Goal: Task Accomplishment & Management: Manage account settings

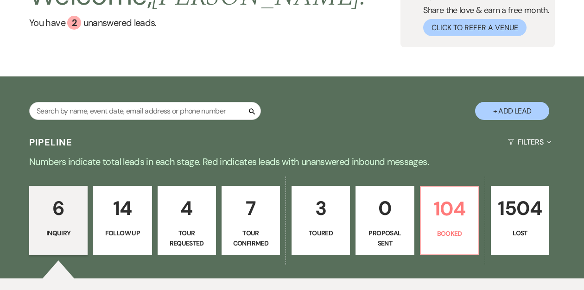
scroll to position [78, 0]
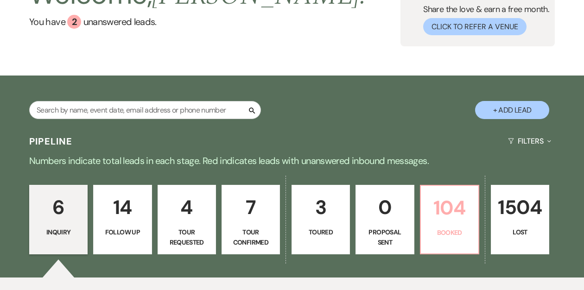
click at [460, 212] on p "104" at bounding box center [450, 207] width 46 height 31
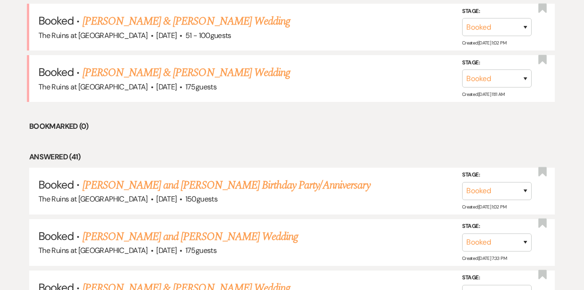
scroll to position [424, 0]
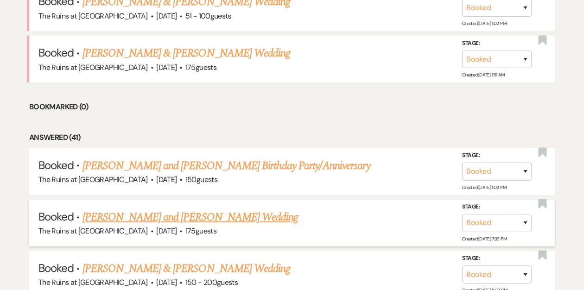
click at [169, 217] on link "[PERSON_NAME] and [PERSON_NAME] Wedding" at bounding box center [191, 217] width 216 height 17
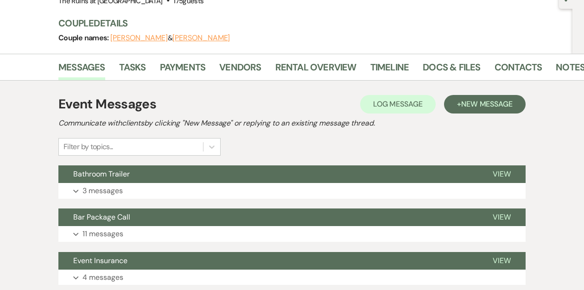
scroll to position [186, 0]
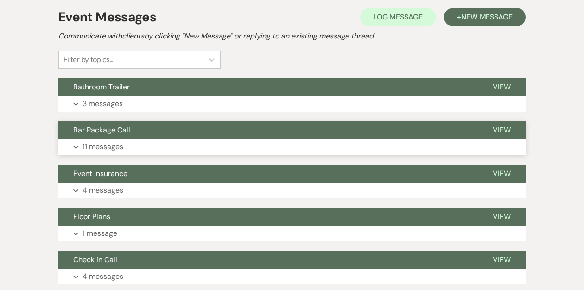
click at [172, 130] on button "Bar Package Call" at bounding box center [268, 130] width 420 height 18
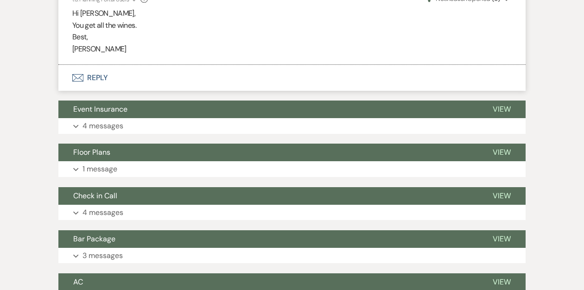
scroll to position [1383, 0]
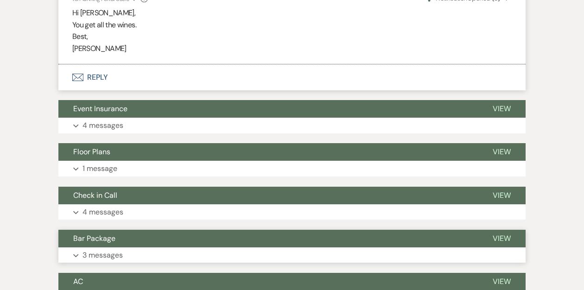
click at [156, 230] on button "Bar Package" at bounding box center [268, 239] width 420 height 18
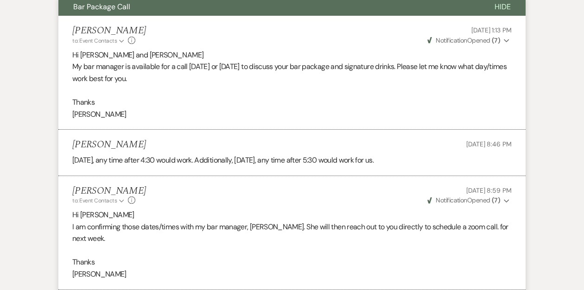
scroll to position [0, 0]
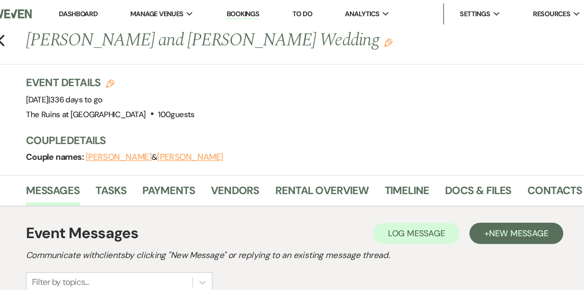
click at [110, 13] on link "Dashboard" at bounding box center [103, 12] width 33 height 8
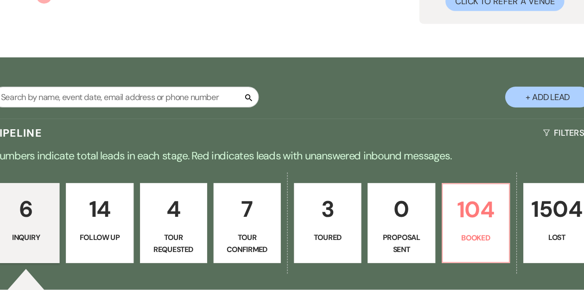
scroll to position [192, 0]
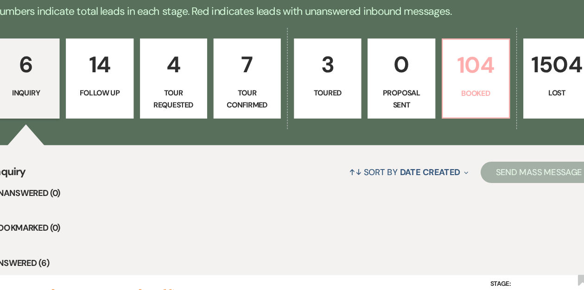
click at [445, 105] on p "104" at bounding box center [450, 94] width 46 height 31
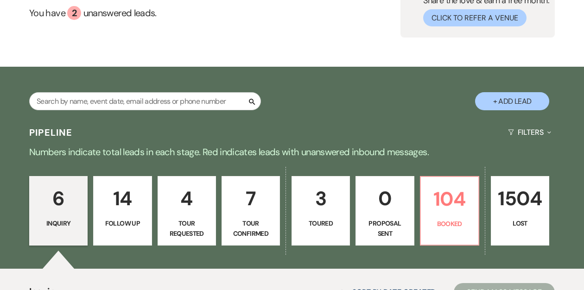
scroll to position [88, 0]
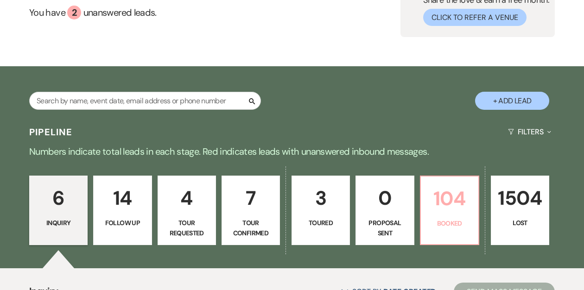
click at [451, 206] on p "104" at bounding box center [450, 198] width 46 height 31
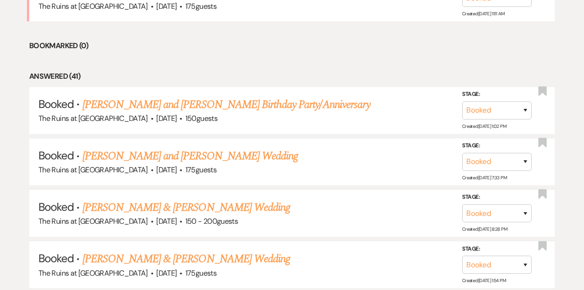
scroll to position [488, 0]
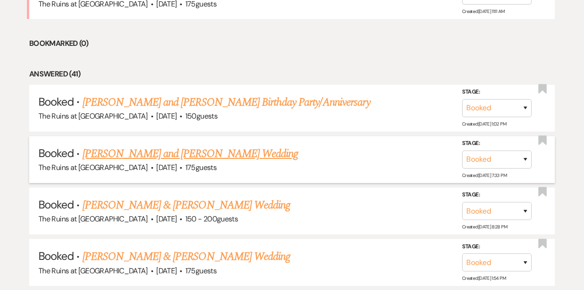
click at [220, 152] on link "[PERSON_NAME] and [PERSON_NAME] Wedding" at bounding box center [191, 154] width 216 height 17
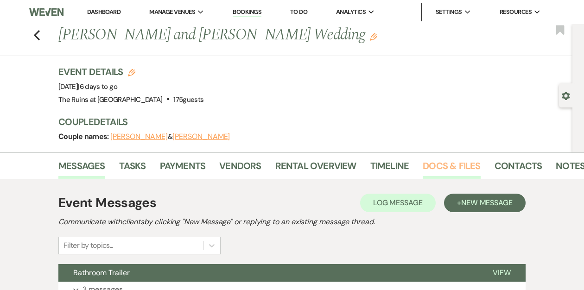
click at [458, 169] on link "Docs & Files" at bounding box center [451, 169] width 57 height 20
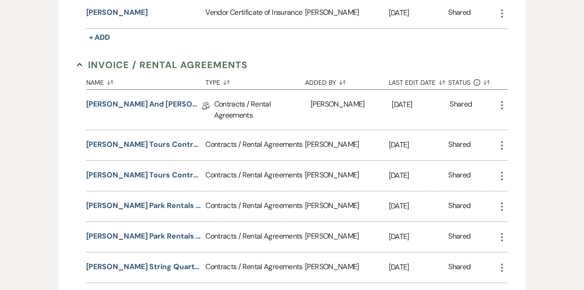
scroll to position [468, 0]
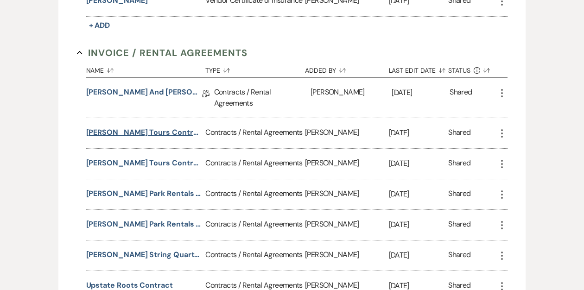
click at [143, 132] on button "[PERSON_NAME] Tours Contract [DATE]" at bounding box center [144, 132] width 116 height 11
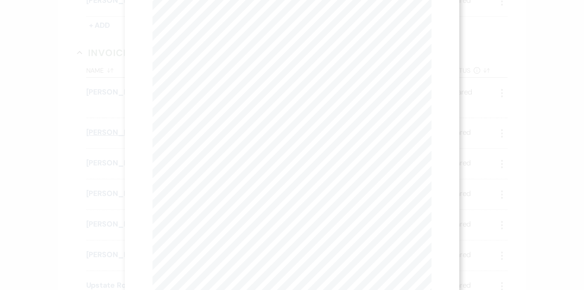
scroll to position [0, 0]
click at [426, 26] on icon "X" at bounding box center [427, 25] width 8 height 8
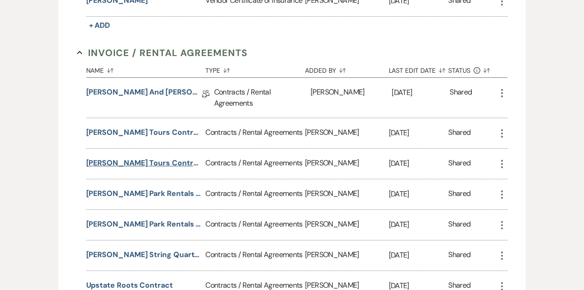
click at [168, 161] on button "[PERSON_NAME] Tours Contract [DATE]" at bounding box center [144, 163] width 116 height 11
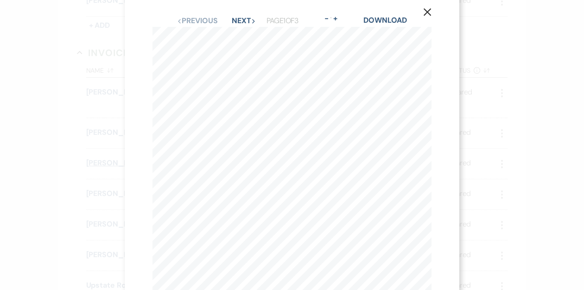
scroll to position [14, 0]
click at [427, 9] on icon "X" at bounding box center [427, 11] width 8 height 8
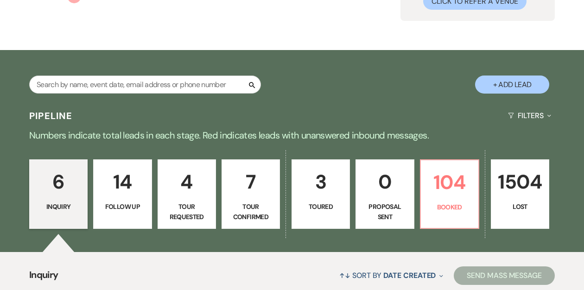
scroll to position [104, 0]
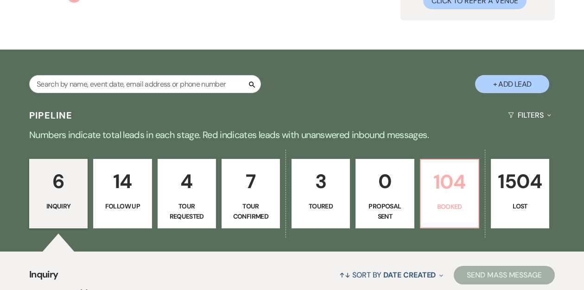
click at [450, 191] on p "104" at bounding box center [450, 181] width 46 height 31
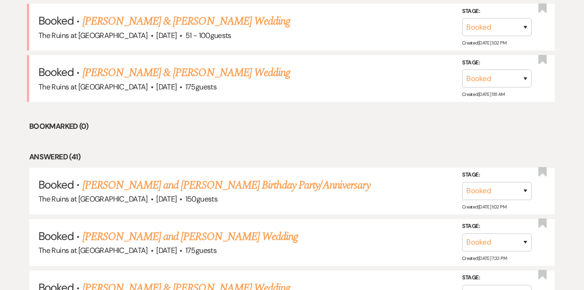
scroll to position [414, 0]
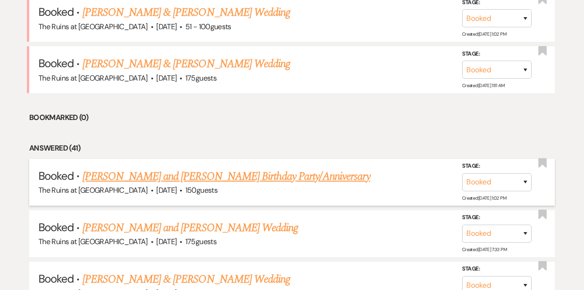
click at [254, 176] on link "[PERSON_NAME] and [PERSON_NAME] Birthday Party/Anniversary" at bounding box center [227, 176] width 288 height 17
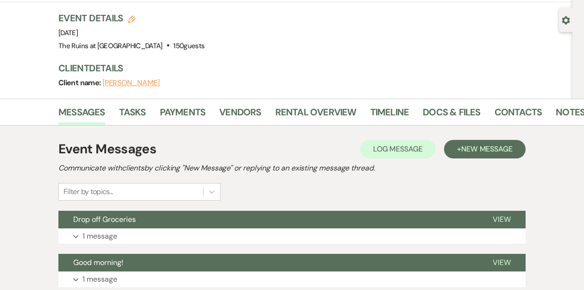
scroll to position [77, 0]
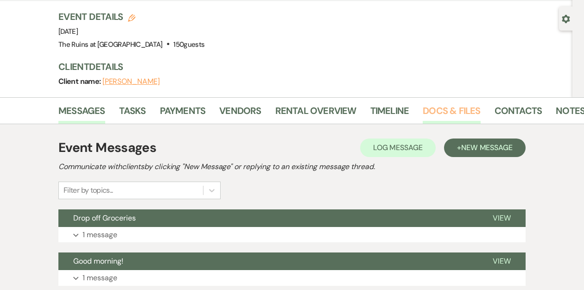
click at [440, 103] on link "Docs & Files" at bounding box center [451, 113] width 57 height 20
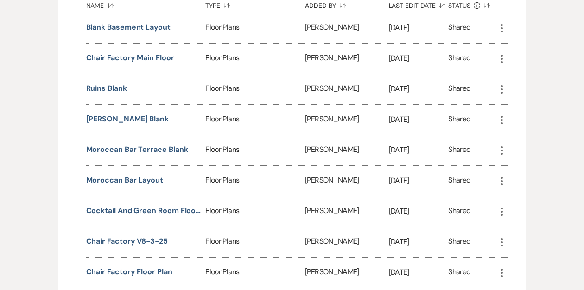
scroll to position [760, 0]
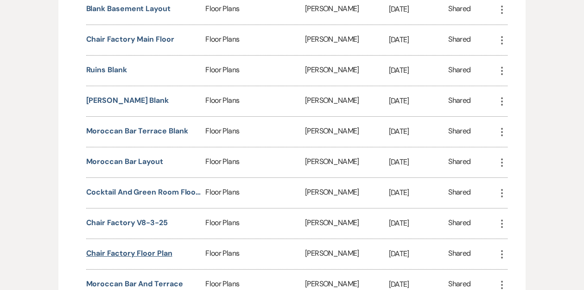
click at [122, 248] on button "chair factory floor plan" at bounding box center [129, 253] width 86 height 11
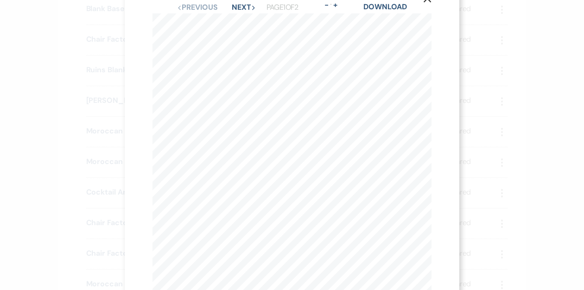
scroll to position [0, 0]
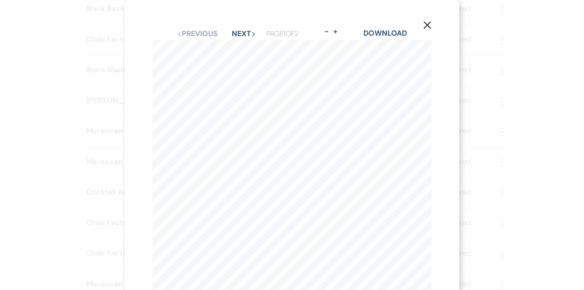
click at [430, 23] on use "button" at bounding box center [427, 24] width 7 height 7
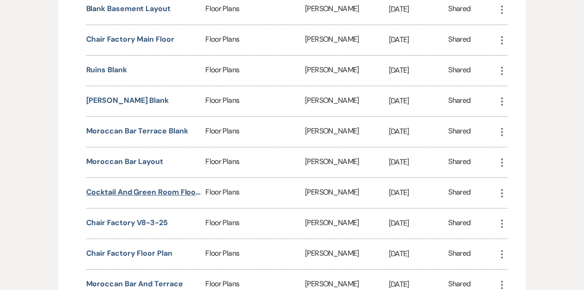
click at [153, 187] on button "Cocktail and Green Room Floor plan" at bounding box center [144, 192] width 116 height 11
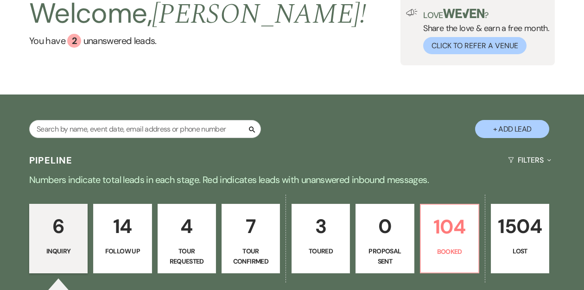
scroll to position [69, 0]
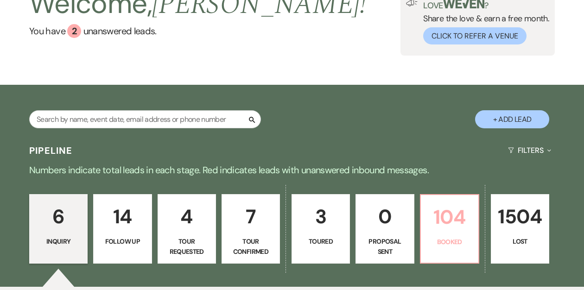
click at [445, 204] on p "104" at bounding box center [450, 217] width 46 height 31
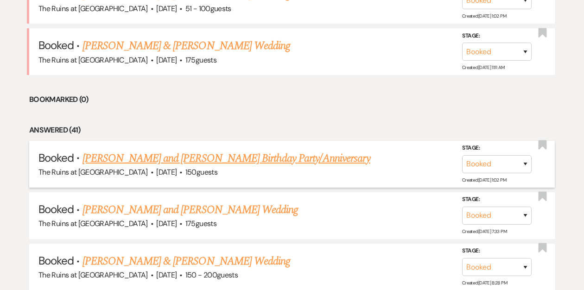
scroll to position [434, 0]
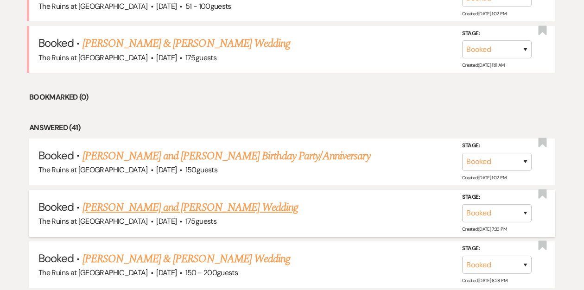
click at [167, 207] on link "[PERSON_NAME] and [PERSON_NAME] Wedding" at bounding box center [191, 207] width 216 height 17
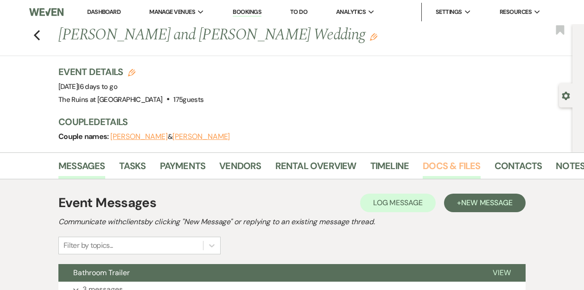
click at [437, 161] on link "Docs & Files" at bounding box center [451, 169] width 57 height 20
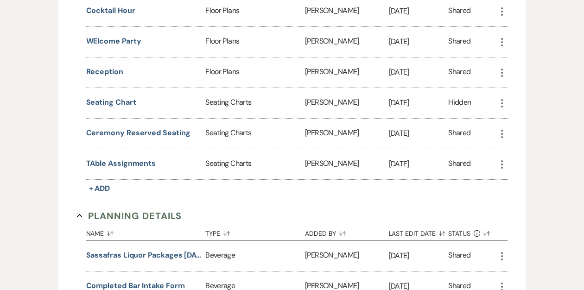
scroll to position [896, 0]
click at [119, 159] on button "TAble Assignments" at bounding box center [121, 163] width 70 height 11
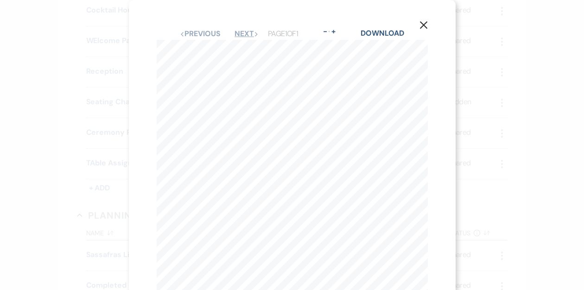
click at [250, 33] on button "Next Next" at bounding box center [247, 33] width 24 height 7
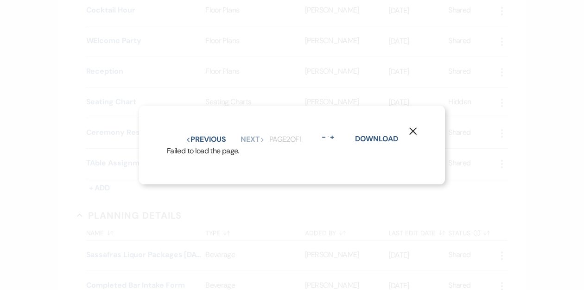
click at [411, 129] on use "button" at bounding box center [412, 131] width 7 height 7
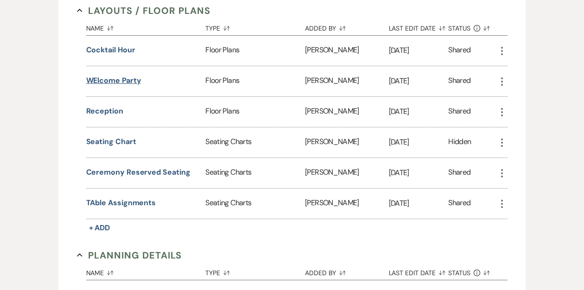
scroll to position [851, 0]
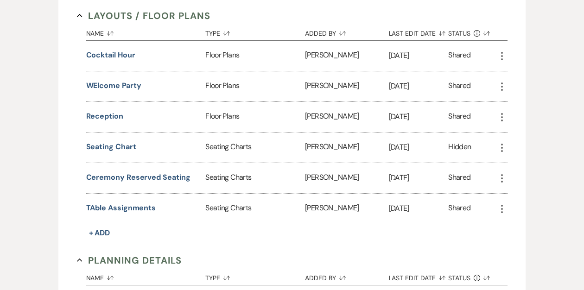
click at [500, 115] on icon "More" at bounding box center [502, 117] width 11 height 11
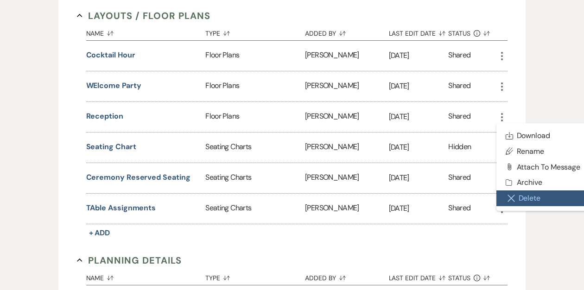
click at [515, 193] on button "Close Delete X Delete" at bounding box center [544, 199] width 94 height 16
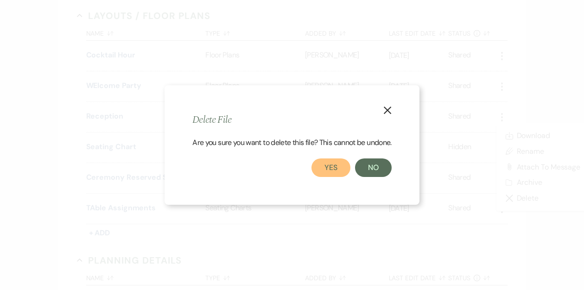
click at [340, 167] on button "Yes" at bounding box center [331, 168] width 39 height 19
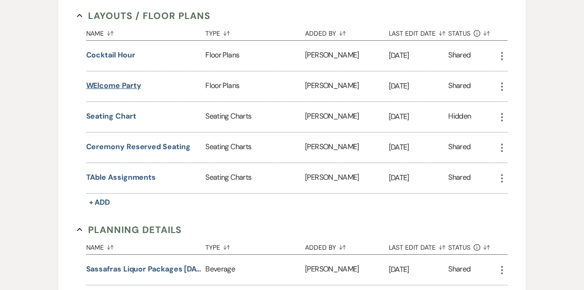
click at [102, 83] on button "WElcome Party" at bounding box center [113, 85] width 55 height 11
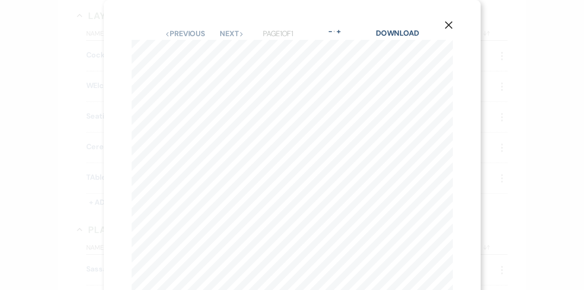
click at [449, 22] on icon "X" at bounding box center [449, 25] width 8 height 8
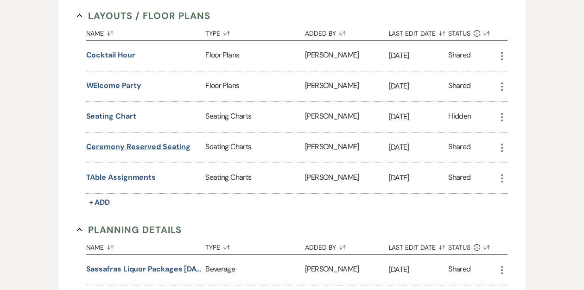
click at [150, 142] on button "Ceremony Reserved Seating" at bounding box center [138, 146] width 104 height 11
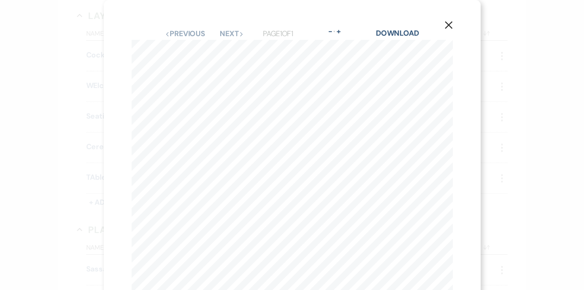
click at [448, 24] on icon "X" at bounding box center [449, 25] width 8 height 8
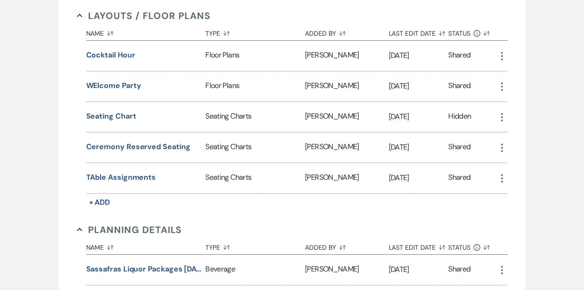
click at [500, 143] on icon "More" at bounding box center [502, 147] width 11 height 11
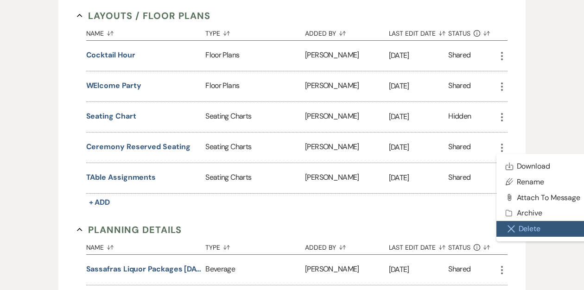
click at [517, 222] on button "Close Delete X Delete" at bounding box center [544, 229] width 94 height 16
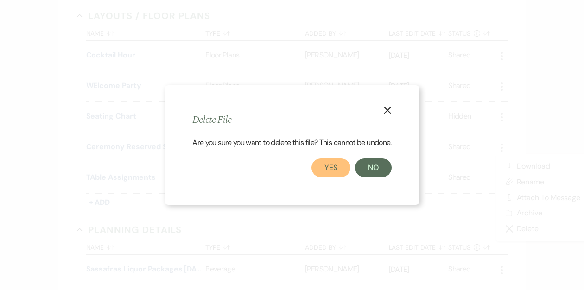
click at [332, 166] on button "Yes" at bounding box center [331, 168] width 39 height 19
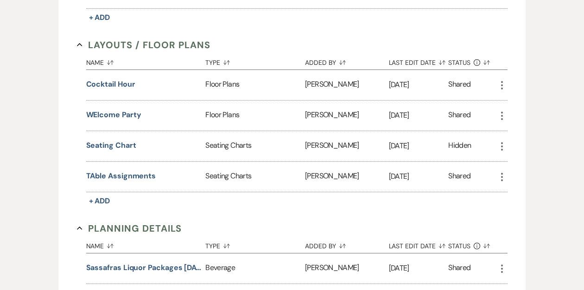
scroll to position [826, 0]
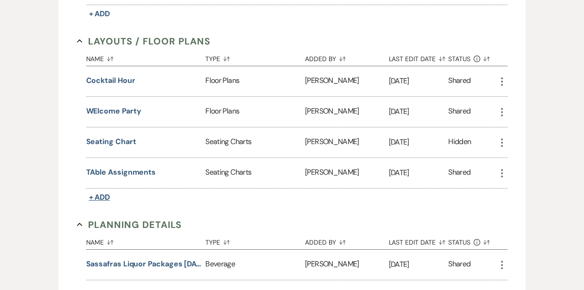
click at [106, 192] on span "+ Add" at bounding box center [99, 197] width 21 height 10
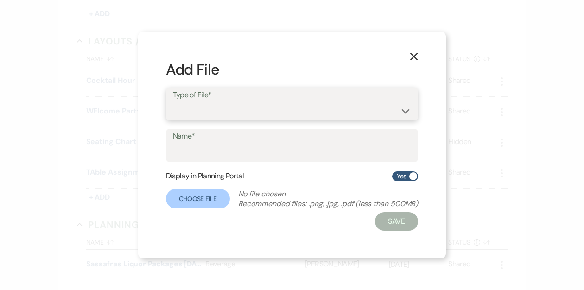
click at [190, 112] on select "Event Maps Floor Plans Rain Plan Seating Charts Venue Layout" at bounding box center [292, 111] width 239 height 18
select select "24"
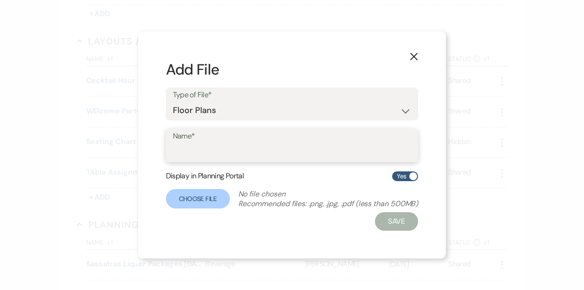
click at [196, 148] on input "Name*" at bounding box center [292, 152] width 239 height 18
type input "Friday Welcome Party"
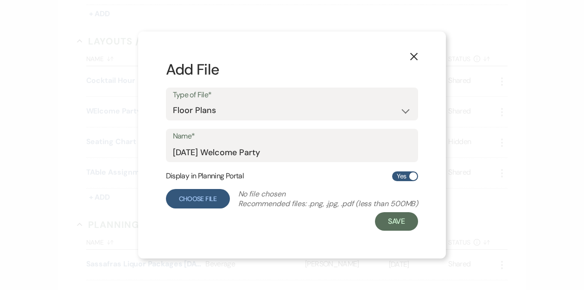
click at [194, 198] on label "Choose File" at bounding box center [198, 198] width 64 height 19
click at [0, 0] on input "Choose File" at bounding box center [0, 0] width 0 height 0
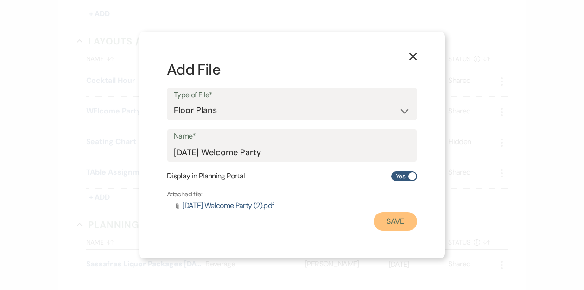
click at [401, 219] on button "Save" at bounding box center [396, 221] width 44 height 19
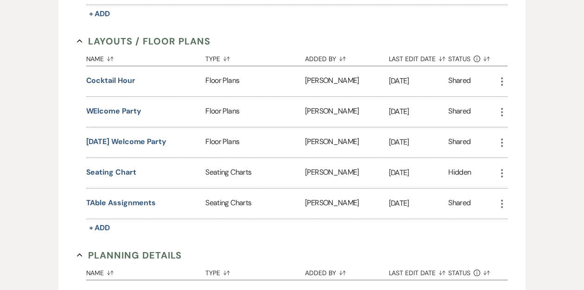
click at [502, 108] on use "button" at bounding box center [502, 112] width 2 height 8
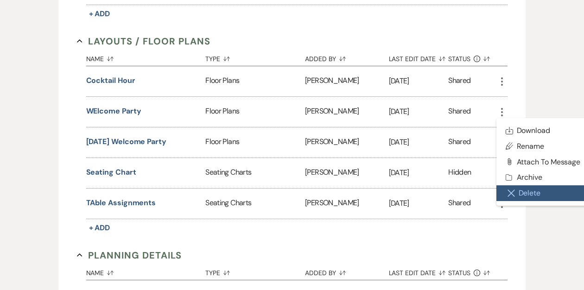
click at [519, 191] on button "Close Delete X Delete" at bounding box center [544, 193] width 94 height 16
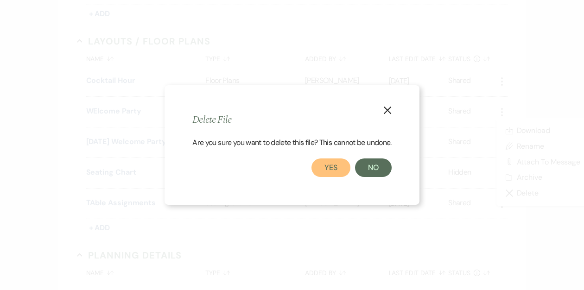
click at [332, 166] on button "Yes" at bounding box center [331, 168] width 39 height 19
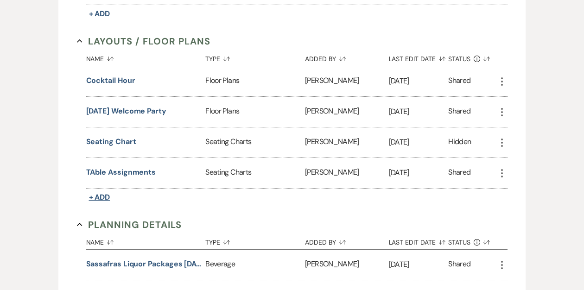
click at [96, 192] on span "+ Add" at bounding box center [99, 197] width 21 height 10
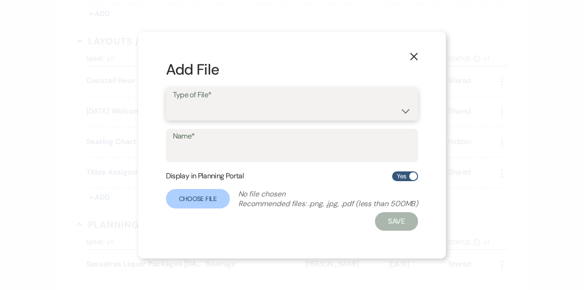
click at [324, 103] on select "Event Maps Floor Plans Rain Plan Seating Charts Venue Layout" at bounding box center [292, 111] width 239 height 18
select select "24"
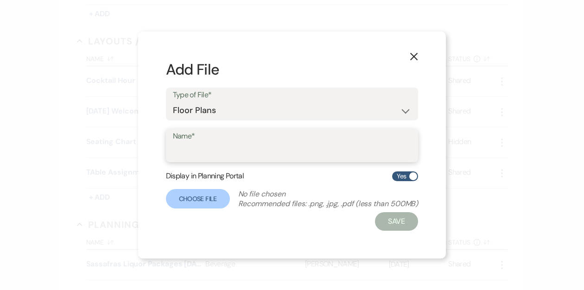
click at [278, 147] on input "Name*" at bounding box center [292, 152] width 239 height 18
type input "Ceremony"
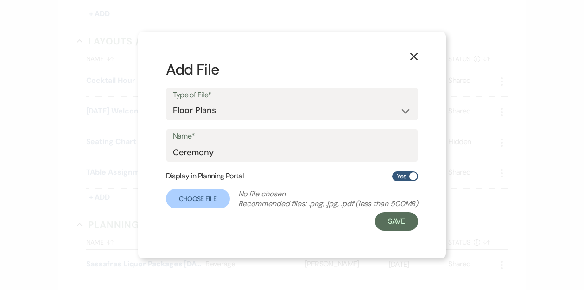
click at [182, 211] on form "Add File Type of File* Event Maps Floor Plans Rain Plan Seating Charts Venue La…" at bounding box center [292, 145] width 253 height 172
click at [196, 197] on label "Choose File" at bounding box center [198, 198] width 64 height 19
click at [0, 0] on input "Choose File" at bounding box center [0, 0] width 0 height 0
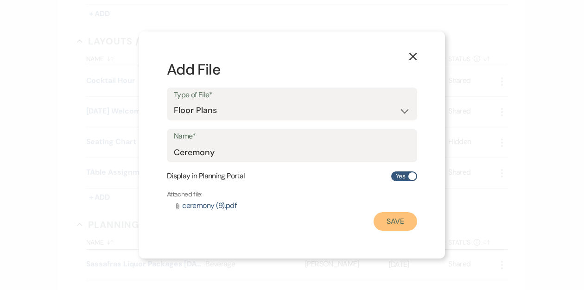
click at [395, 217] on button "Save" at bounding box center [396, 221] width 44 height 19
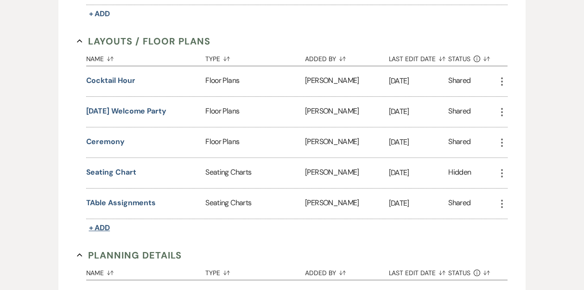
click at [105, 223] on span "+ Add" at bounding box center [99, 228] width 21 height 10
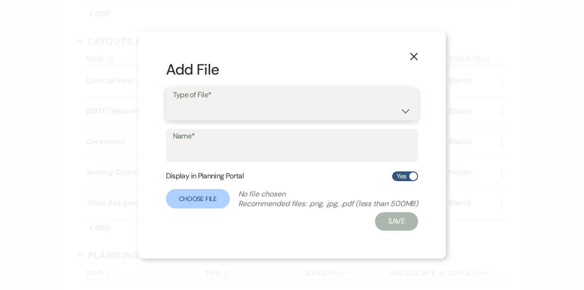
click at [215, 113] on select "Event Maps Floor Plans Rain Plan Seating Charts Venue Layout" at bounding box center [292, 111] width 239 height 18
select select "24"
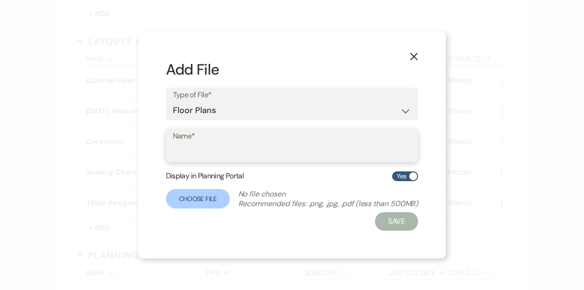
click at [209, 147] on input "Name*" at bounding box center [292, 152] width 239 height 18
type input "ceremony rain plan"
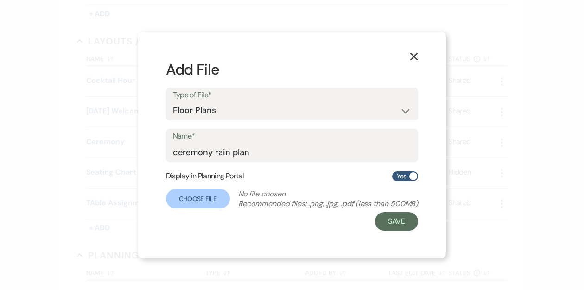
click at [175, 219] on div "Save" at bounding box center [292, 221] width 253 height 19
click at [197, 195] on label "Choose File" at bounding box center [198, 198] width 64 height 19
click at [0, 0] on input "Choose File" at bounding box center [0, 0] width 0 height 0
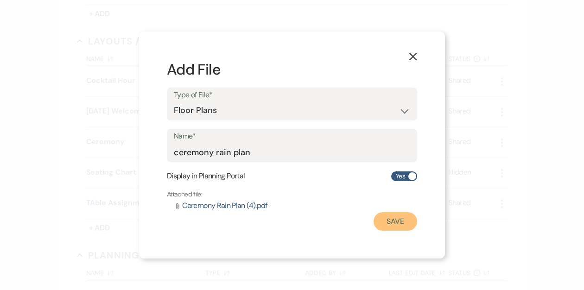
click at [385, 219] on button "Save" at bounding box center [396, 221] width 44 height 19
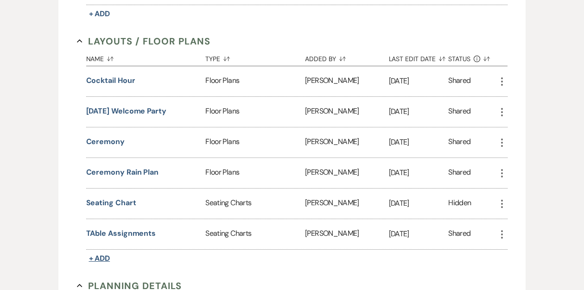
click at [96, 254] on span "+ Add" at bounding box center [99, 259] width 21 height 10
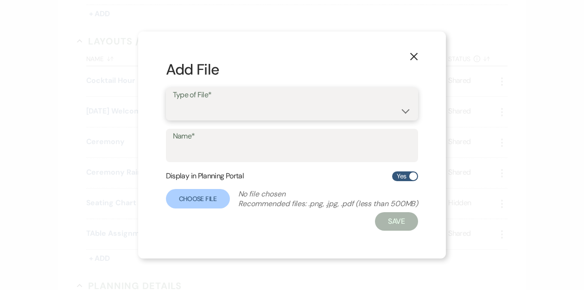
click at [206, 107] on select "Event Maps Floor Plans Rain Plan Seating Charts Venue Layout" at bounding box center [292, 111] width 239 height 18
select select "24"
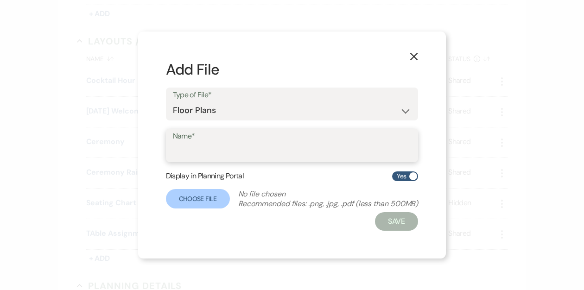
click at [201, 147] on input "Name*" at bounding box center [292, 152] width 239 height 18
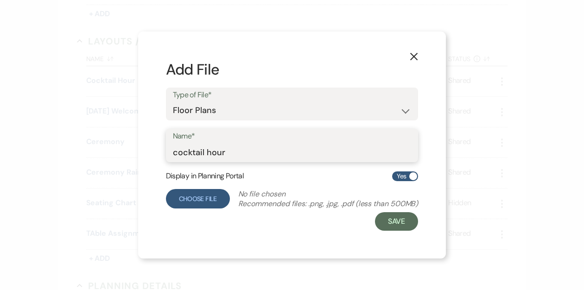
type input "cocktail hour"
click at [185, 199] on label "Choose File" at bounding box center [198, 198] width 64 height 19
click at [0, 0] on input "Choose File" at bounding box center [0, 0] width 0 height 0
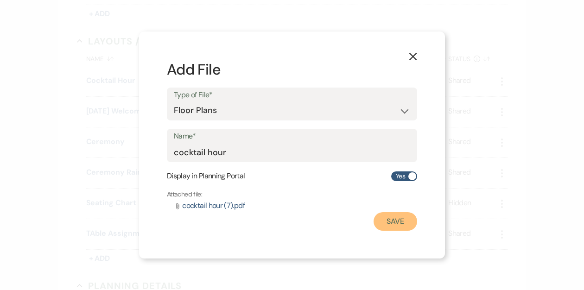
click at [398, 215] on button "Save" at bounding box center [396, 221] width 44 height 19
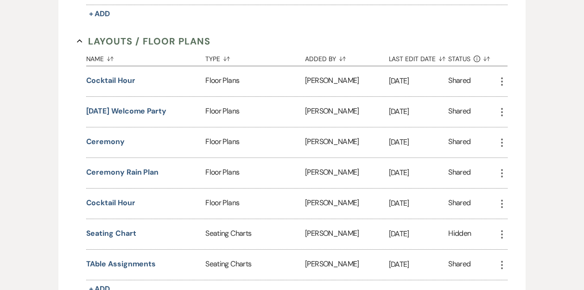
scroll to position [892, 0]
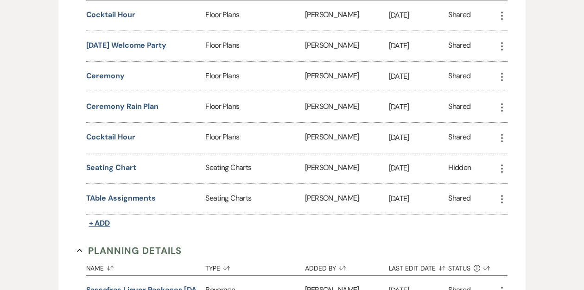
click at [103, 218] on span "+ Add" at bounding box center [99, 223] width 21 height 10
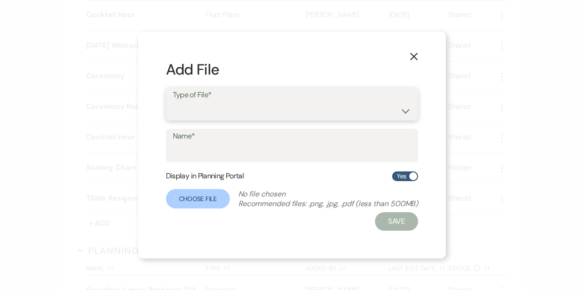
click at [221, 111] on select "Event Maps Floor Plans Rain Plan Seating Charts Venue Layout" at bounding box center [292, 111] width 239 height 18
select select "24"
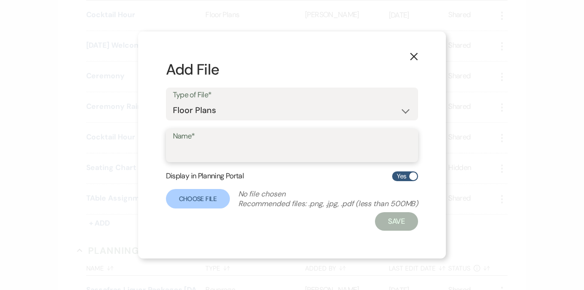
click at [199, 150] on input "Name*" at bounding box center [292, 152] width 239 height 18
type input "reception"
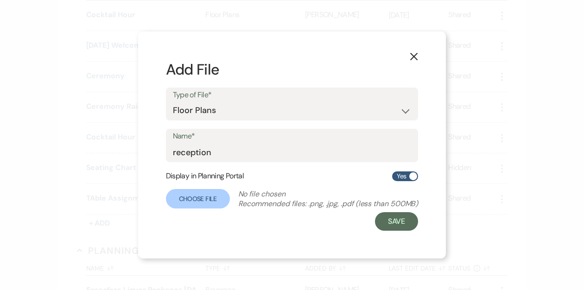
click at [211, 231] on div "X Add File Type of File* Event Maps Floor Plans Rain Plan Seating Charts Venue …" at bounding box center [292, 146] width 308 height 228
click at [206, 202] on label "Choose File" at bounding box center [198, 198] width 64 height 19
click at [0, 0] on input "Choose File" at bounding box center [0, 0] width 0 height 0
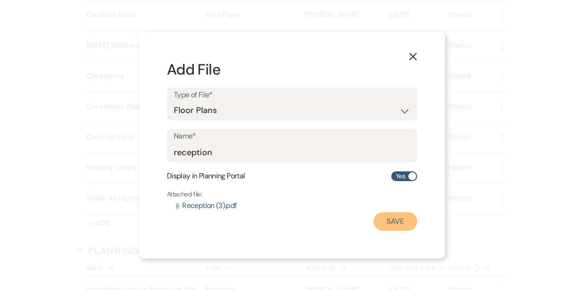
click at [405, 218] on button "Save" at bounding box center [396, 221] width 44 height 19
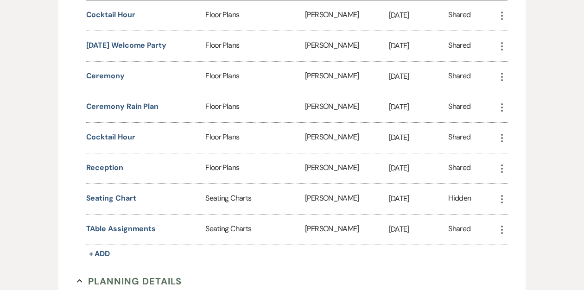
click at [503, 12] on use "button" at bounding box center [502, 16] width 2 height 8
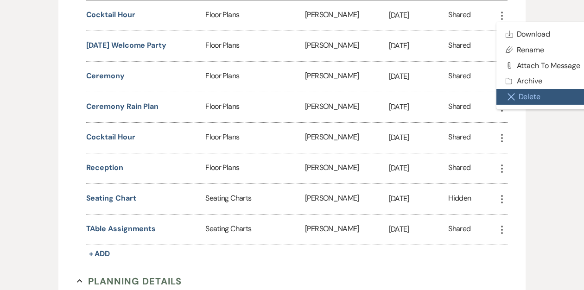
click at [523, 92] on button "Close Delete X Delete" at bounding box center [544, 97] width 94 height 16
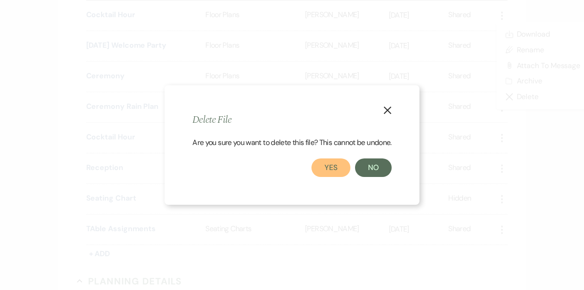
click at [343, 164] on button "Yes" at bounding box center [331, 168] width 39 height 19
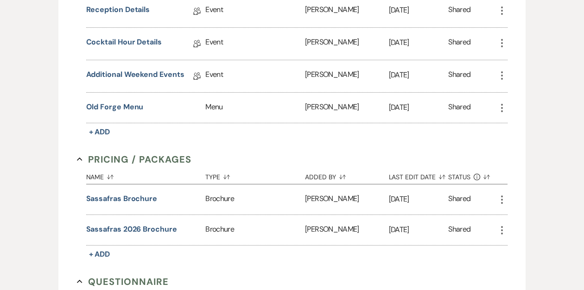
scroll to position [1267, 0]
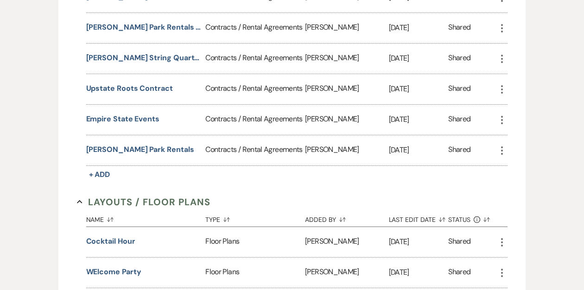
scroll to position [682, 0]
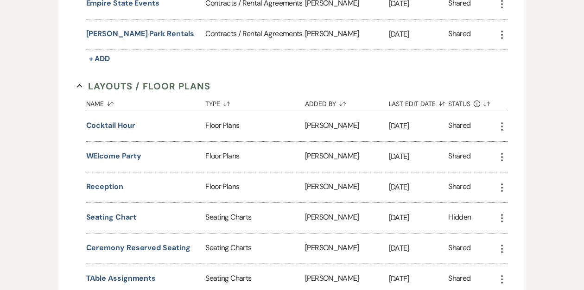
scroll to position [770, 0]
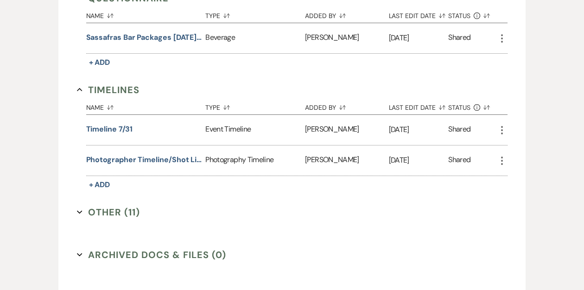
scroll to position [1550, 0]
click at [499, 124] on icon "More" at bounding box center [502, 129] width 11 height 11
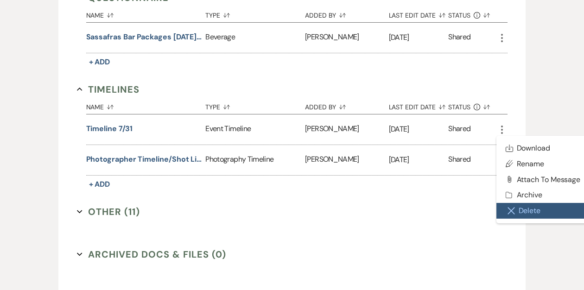
click at [519, 204] on button "Close Delete X Delete" at bounding box center [544, 211] width 94 height 16
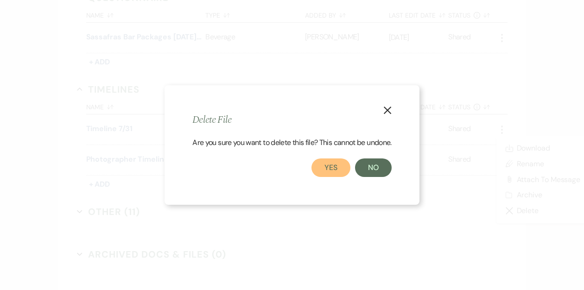
click at [336, 165] on button "Yes" at bounding box center [331, 168] width 39 height 19
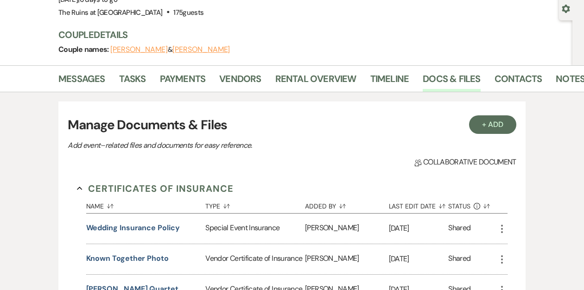
scroll to position [0, 0]
